Goal: Find contact information: Find contact information

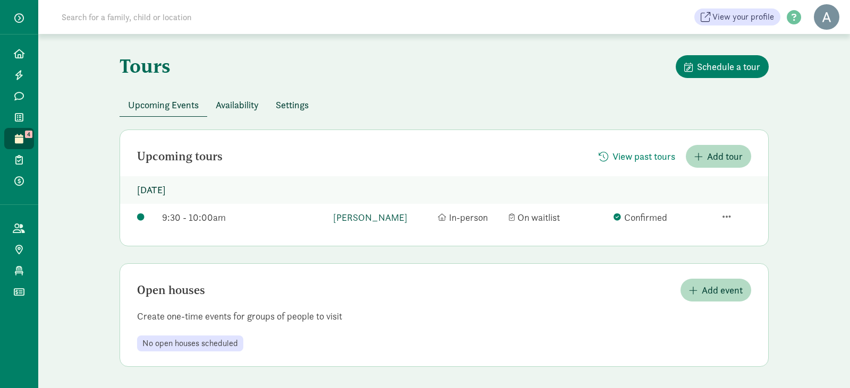
click at [366, 211] on link "[PERSON_NAME]" at bounding box center [382, 217] width 99 height 14
click at [19, 54] on icon at bounding box center [19, 54] width 11 height 10
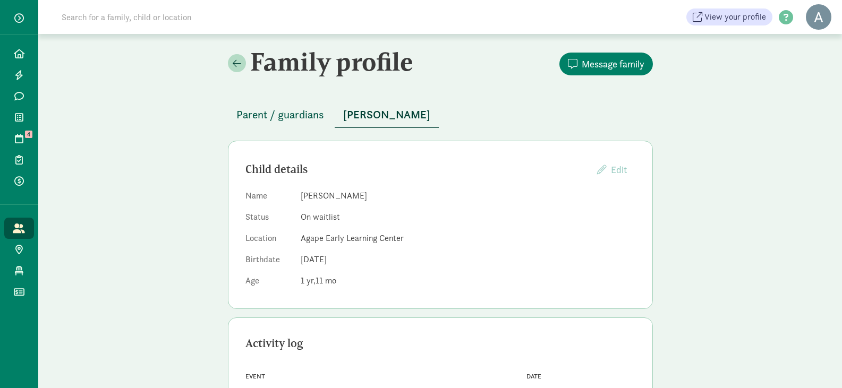
click at [282, 113] on span "Parent / guardians" at bounding box center [280, 114] width 88 height 17
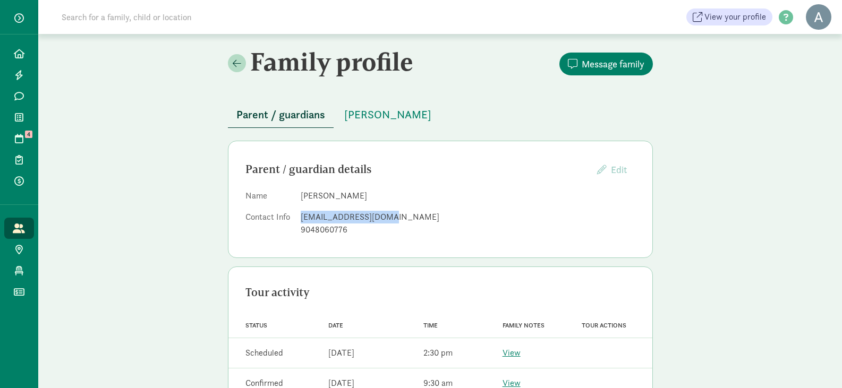
drag, startPoint x: 301, startPoint y: 214, endPoint x: 388, endPoint y: 221, distance: 87.4
click at [388, 221] on div "[EMAIL_ADDRESS][DOMAIN_NAME]" at bounding box center [468, 217] width 335 height 13
copy div "[EMAIL_ADDRESS][DOMAIN_NAME]"
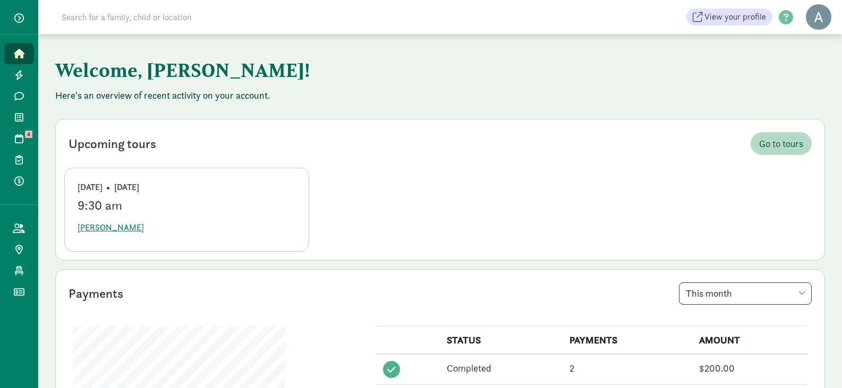
click at [143, 16] on input at bounding box center [204, 16] width 298 height 21
type input "[PERSON_NAME]"
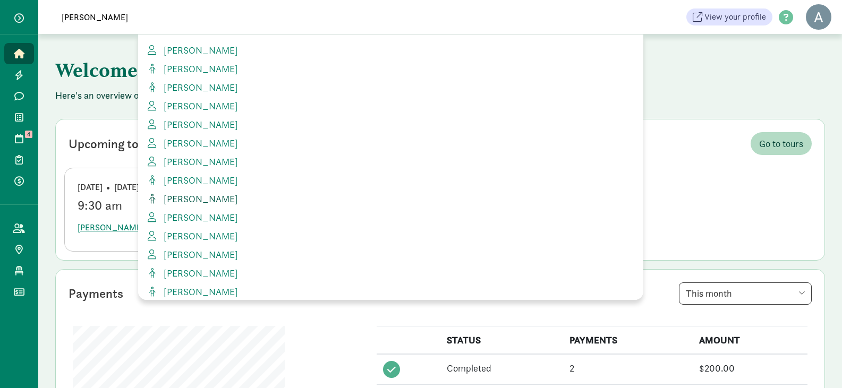
click at [193, 201] on span "[PERSON_NAME]" at bounding box center [198, 199] width 79 height 12
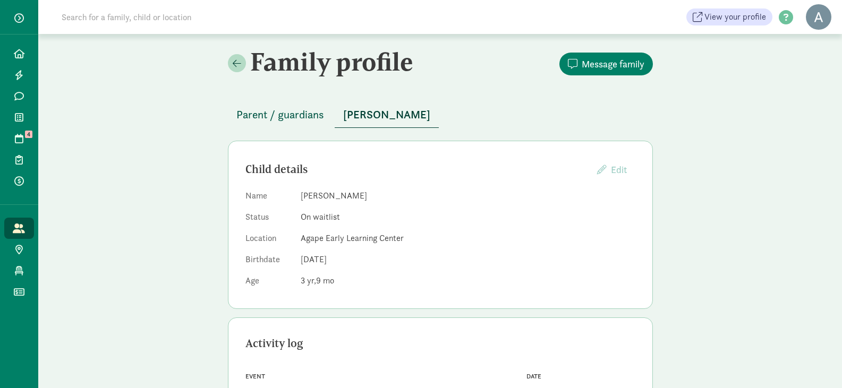
click at [283, 112] on span "Parent / guardians" at bounding box center [280, 114] width 88 height 17
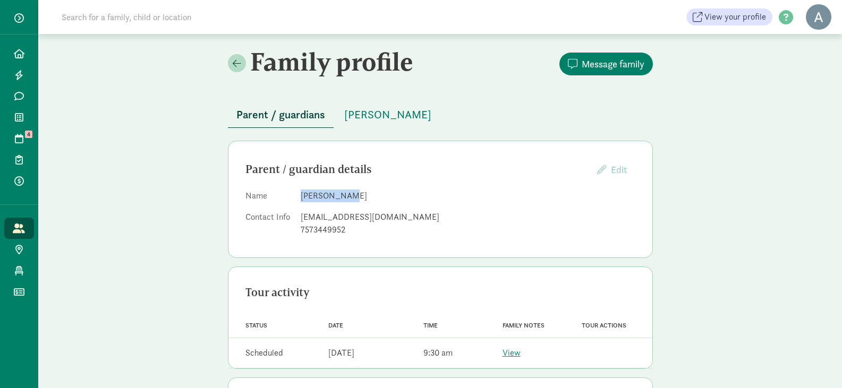
drag, startPoint x: 299, startPoint y: 196, endPoint x: 345, endPoint y: 194, distance: 45.7
click at [345, 194] on dl "Name [PERSON_NAME] Contact Info [EMAIL_ADDRESS][DOMAIN_NAME] 7573449952" at bounding box center [440, 215] width 390 height 51
drag, startPoint x: 327, startPoint y: 192, endPoint x: 412, endPoint y: 156, distance: 92.1
click at [412, 156] on div "Parent / guardian details Edit Providers cannot edit parents who have created a…" at bounding box center [440, 199] width 425 height 117
drag, startPoint x: 300, startPoint y: 216, endPoint x: 407, endPoint y: 215, distance: 107.3
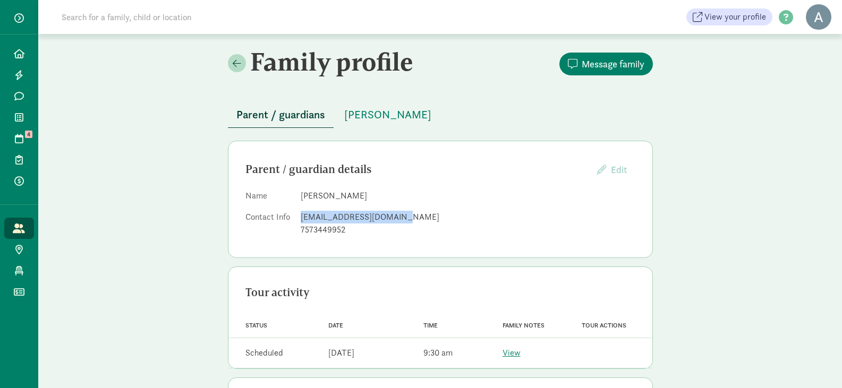
click at [407, 215] on dl "Name [PERSON_NAME] Contact Info [EMAIL_ADDRESS][DOMAIN_NAME] 7573449952" at bounding box center [440, 215] width 390 height 51
copy div "[EMAIL_ADDRESS][DOMAIN_NAME]"
